Goal: Navigation & Orientation: Locate item on page

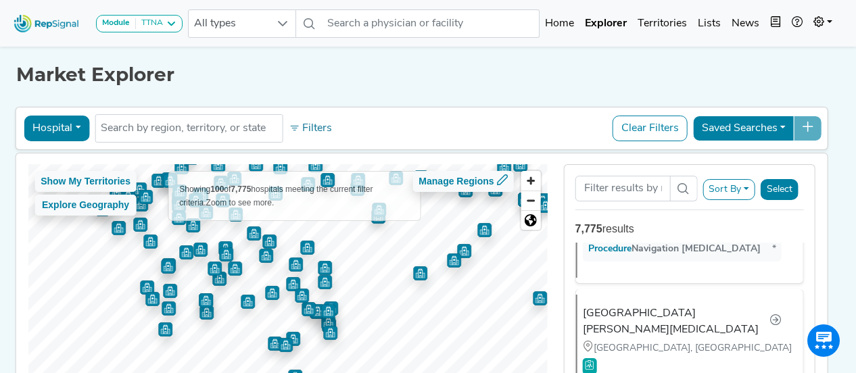
scroll to position [11024, 0]
click at [452, 260] on img "Map marker" at bounding box center [454, 261] width 14 height 14
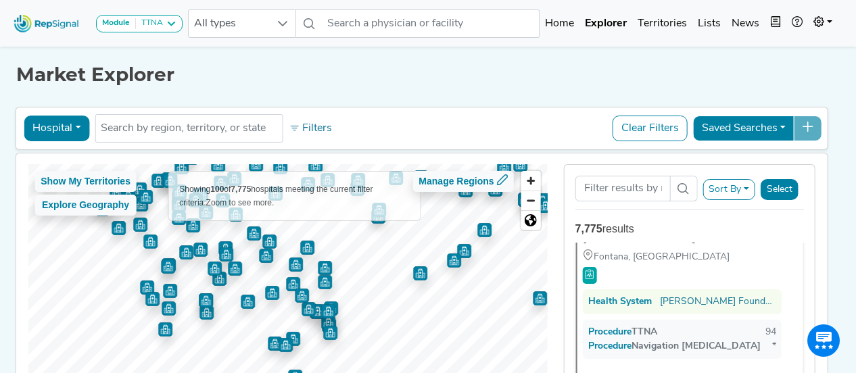
click at [424, 278] on img "Map marker" at bounding box center [420, 274] width 14 height 14
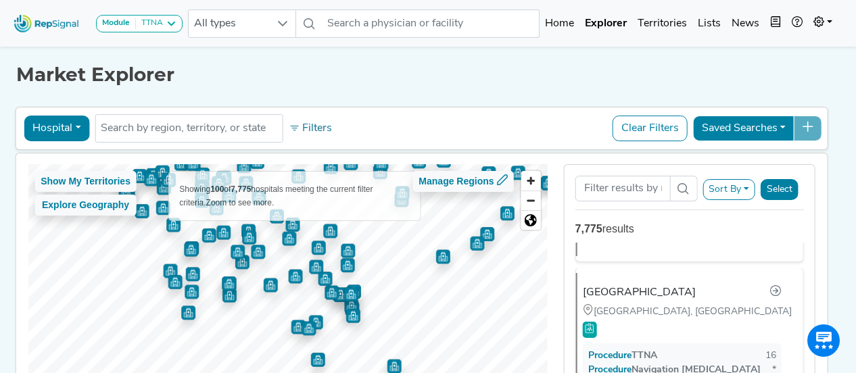
scroll to position [7388, 0]
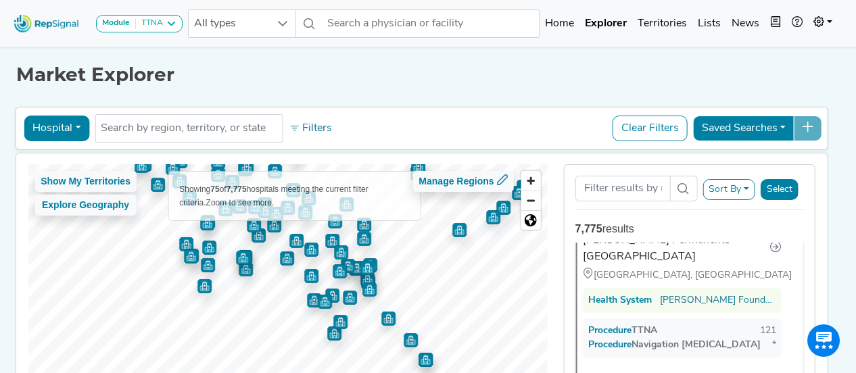
click at [368, 267] on img "Map marker" at bounding box center [368, 268] width 14 height 14
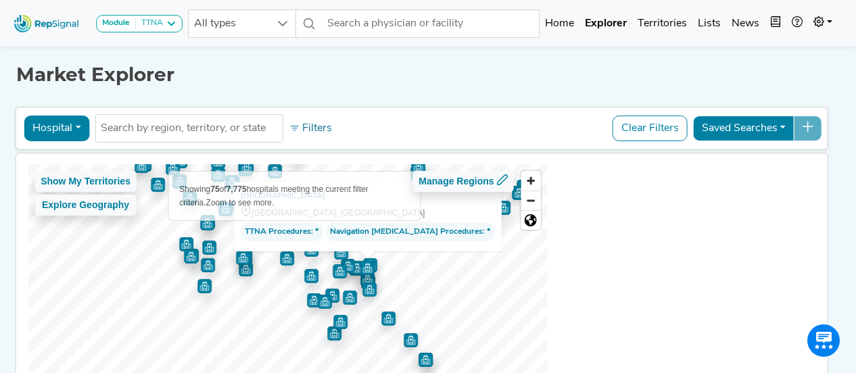
scroll to position [0, 0]
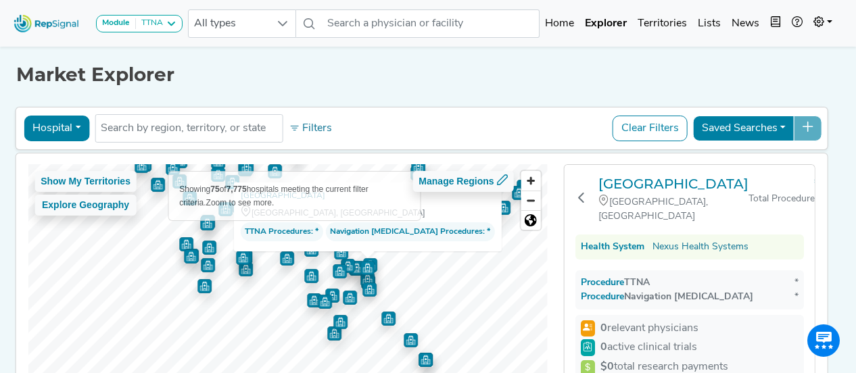
click at [369, 289] on img "Map marker" at bounding box center [370, 290] width 14 height 14
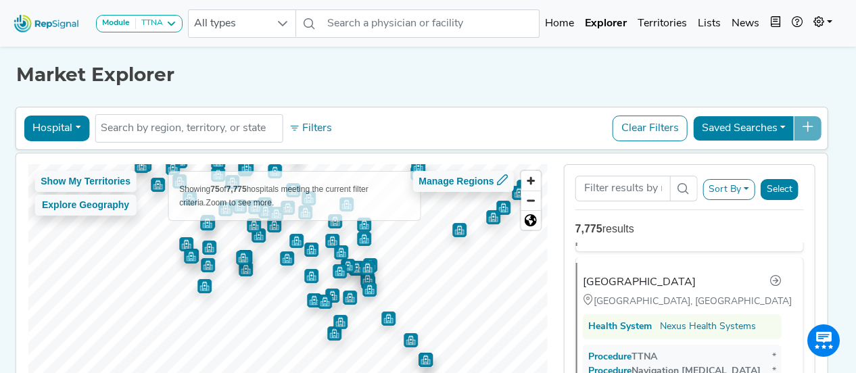
scroll to position [8670, 0]
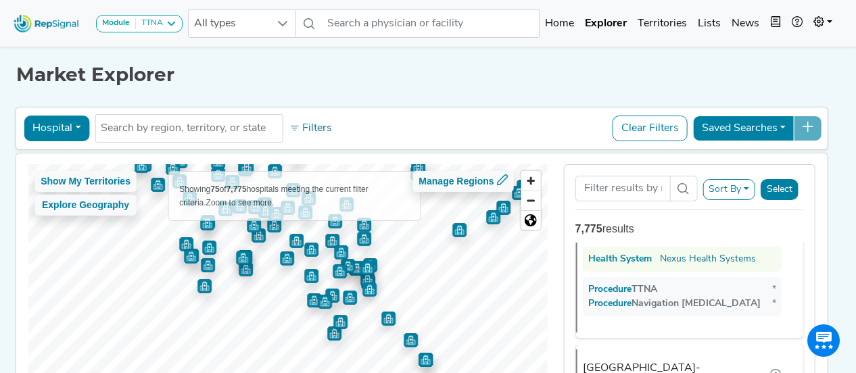
click at [205, 270] on img "Map marker" at bounding box center [208, 265] width 14 height 14
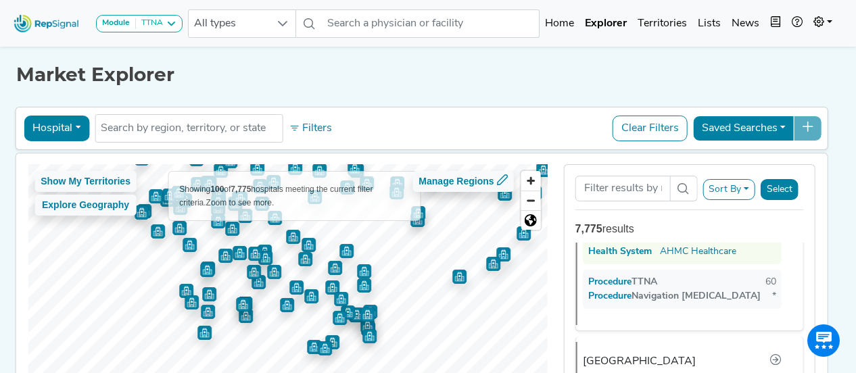
click at [191, 300] on img "Map marker" at bounding box center [192, 303] width 14 height 14
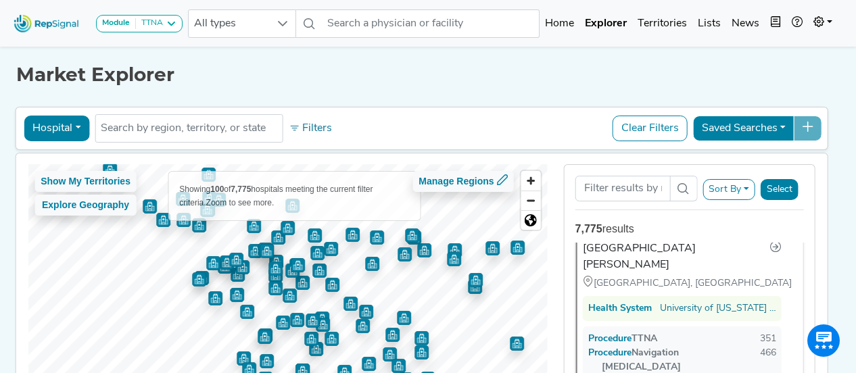
scroll to position [12, 0]
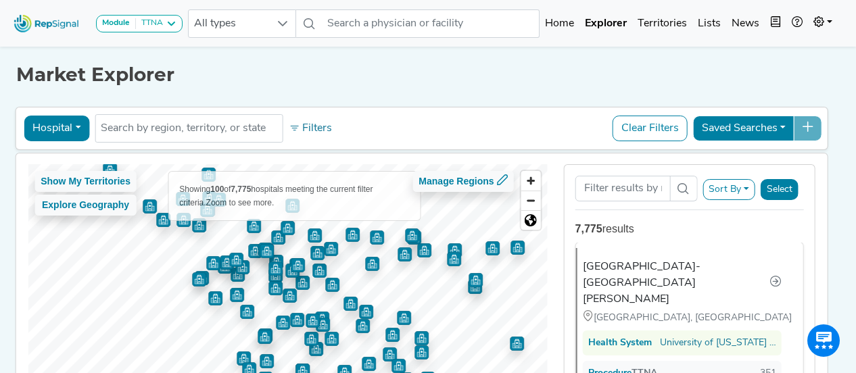
click at [291, 298] on img "Map marker" at bounding box center [290, 296] width 14 height 14
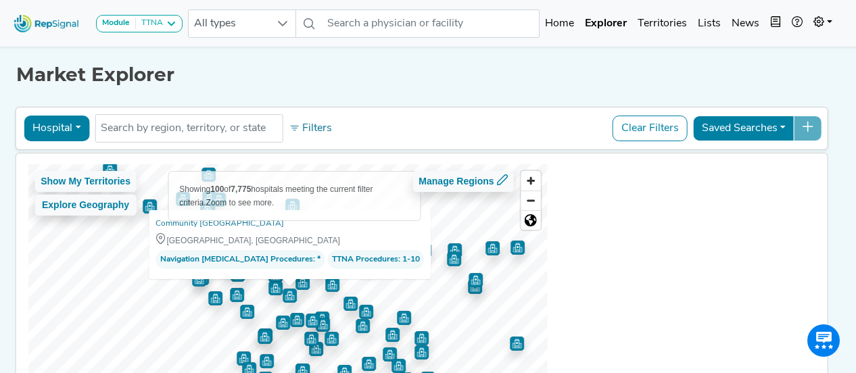
scroll to position [0, 0]
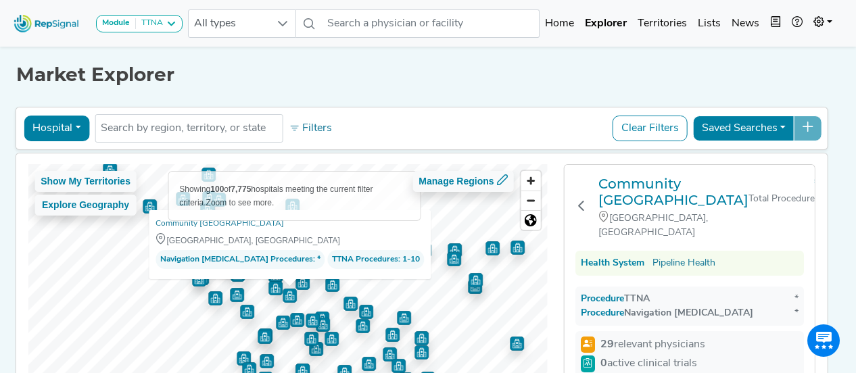
click at [276, 285] on img "Map marker" at bounding box center [276, 288] width 14 height 14
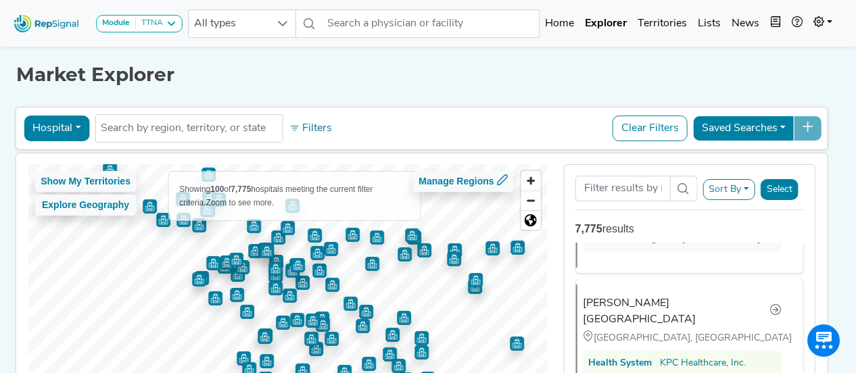
scroll to position [14605, 0]
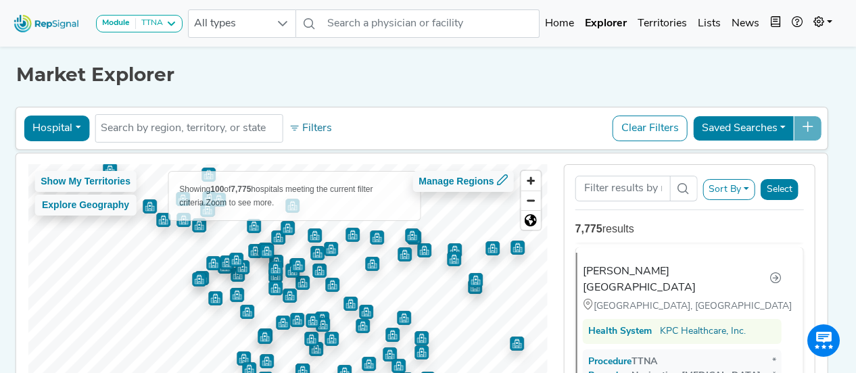
click at [237, 258] on img "Map marker" at bounding box center [236, 260] width 14 height 14
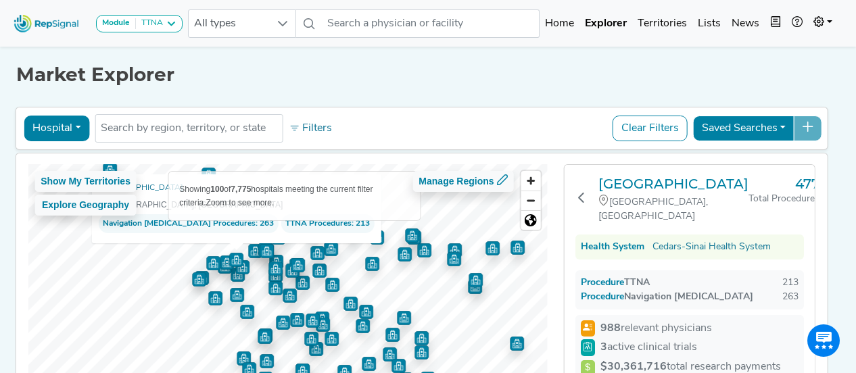
click at [222, 258] on img "Map marker" at bounding box center [227, 263] width 14 height 14
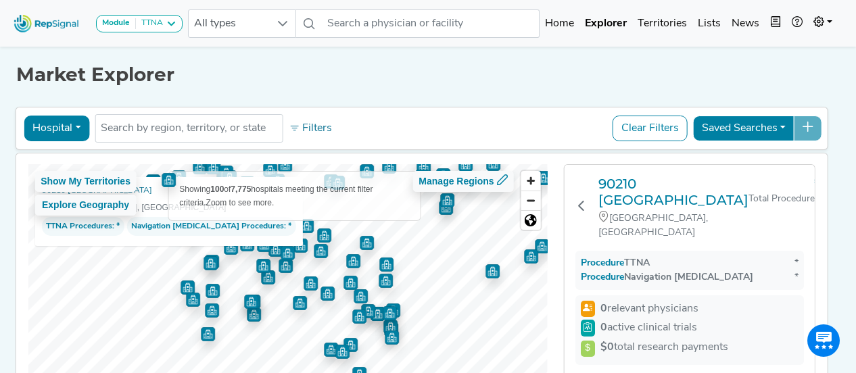
click at [249, 305] on img "Map marker" at bounding box center [251, 302] width 14 height 14
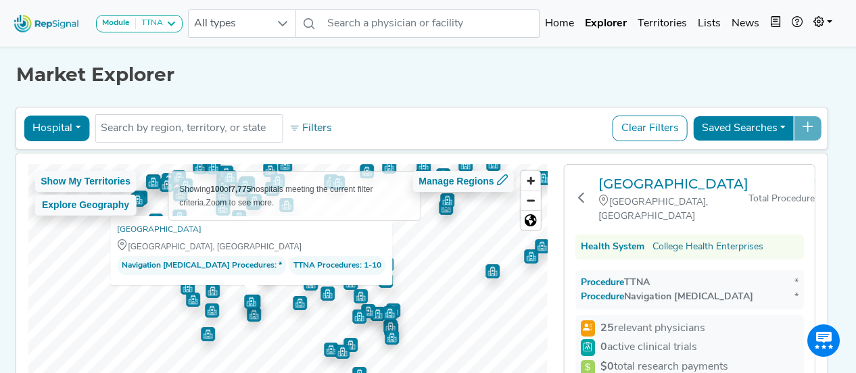
click at [214, 310] on img "Map marker" at bounding box center [212, 311] width 14 height 14
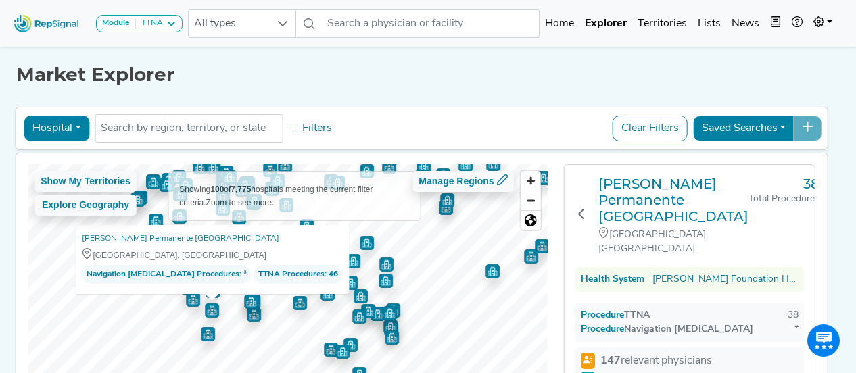
click at [190, 298] on img "Map marker" at bounding box center [193, 300] width 14 height 14
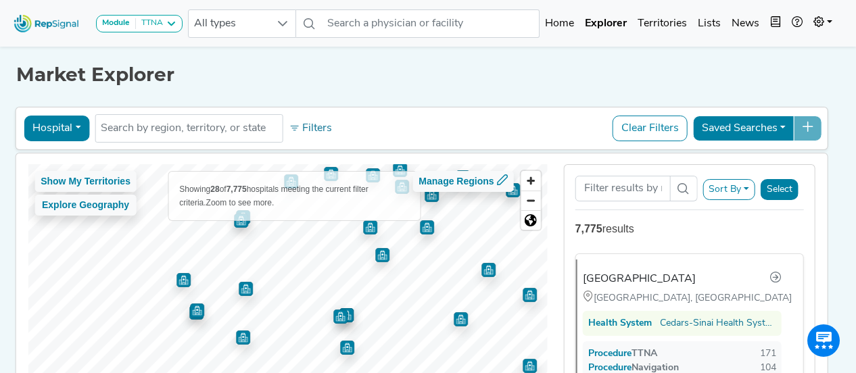
click at [183, 279] on img "Map marker" at bounding box center [184, 280] width 14 height 14
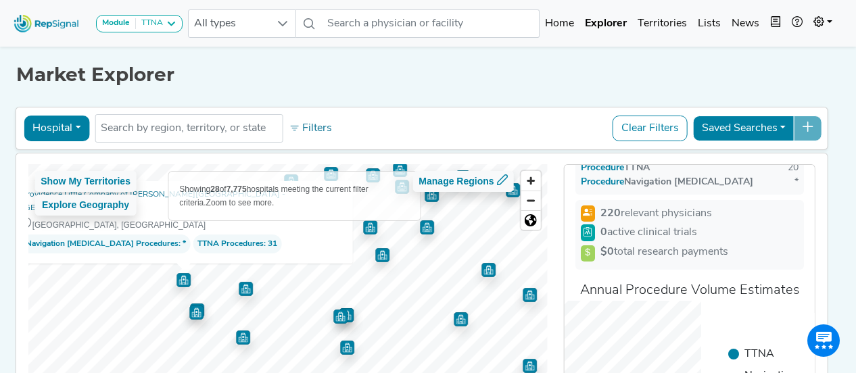
scroll to position [0, 0]
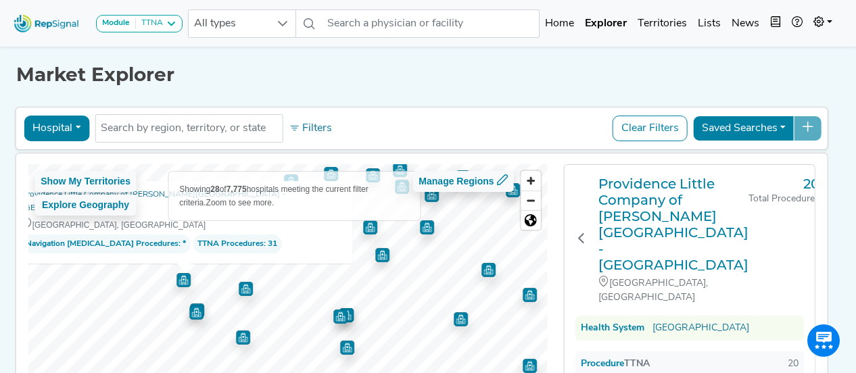
click at [518, 81] on h1 "Market Explorer" at bounding box center [423, 75] width 814 height 23
click at [246, 289] on img "Map marker" at bounding box center [246, 289] width 14 height 14
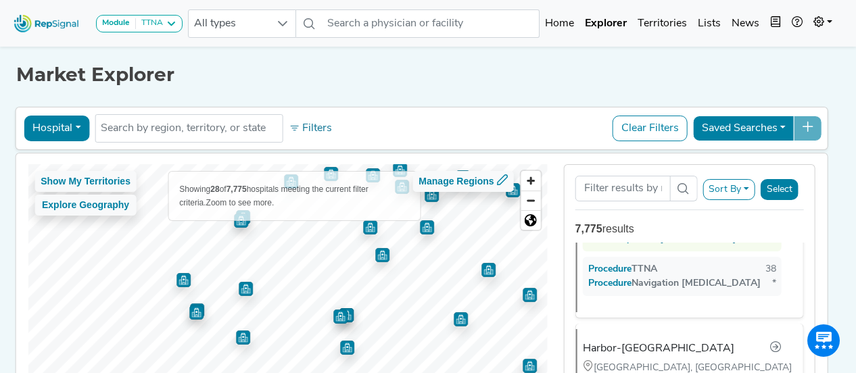
scroll to position [942, 0]
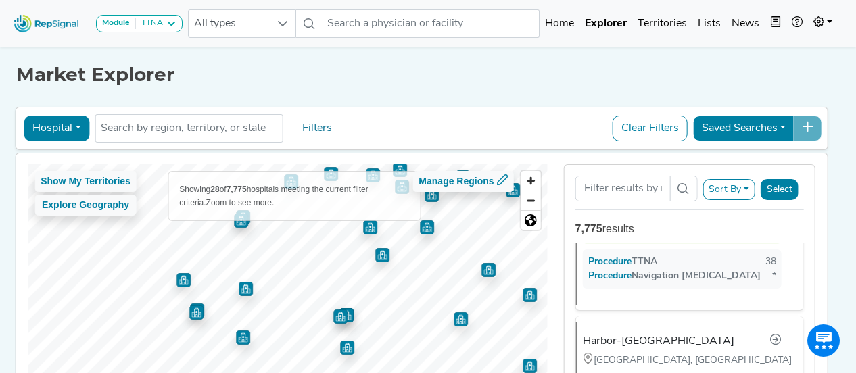
click at [335, 317] on img "Map marker" at bounding box center [340, 316] width 16 height 16
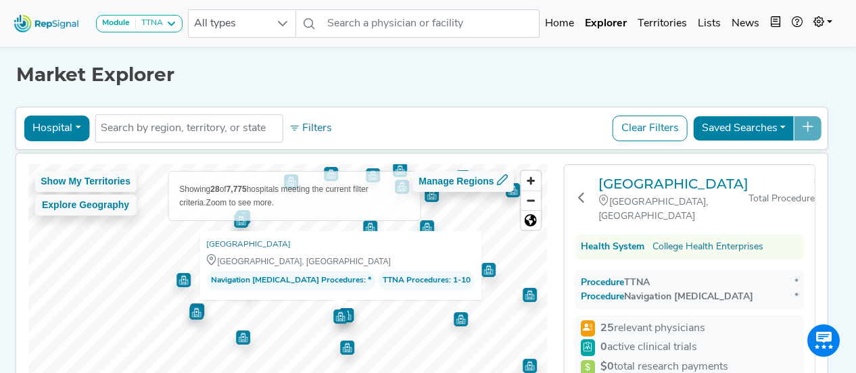
click at [351, 313] on img "Map marker" at bounding box center [347, 315] width 14 height 14
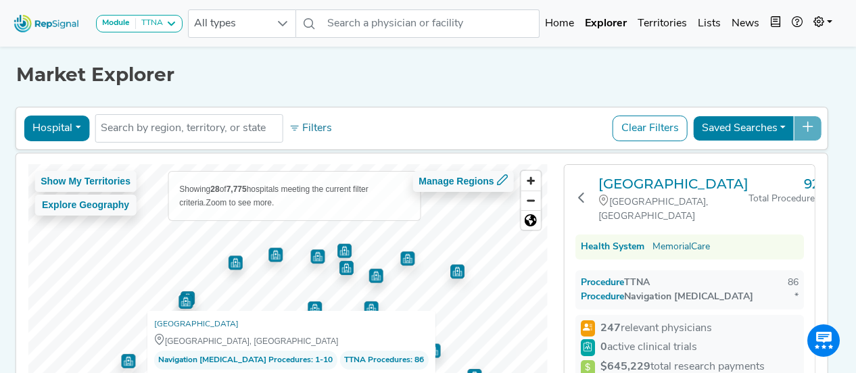
click at [343, 373] on html "Module TTNA [MEDICAL_DATA] Disposable Bronchoscope SBRT SPE TTNA [MEDICAL_DATA]…" at bounding box center [428, 258] width 856 height 516
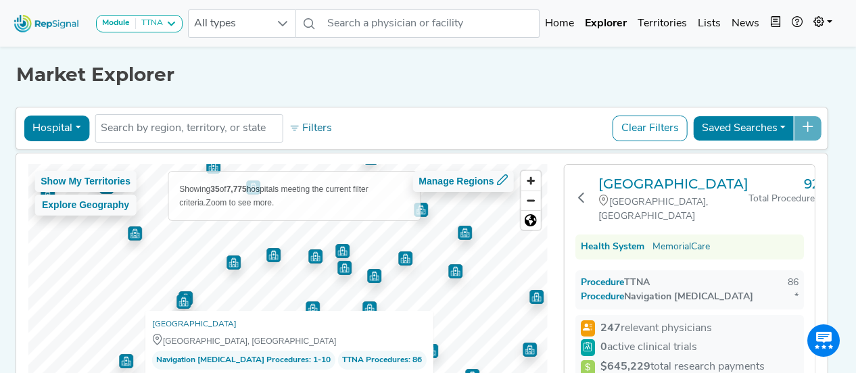
click at [275, 258] on img "Map marker" at bounding box center [274, 255] width 14 height 14
